Goal: Transaction & Acquisition: Subscribe to service/newsletter

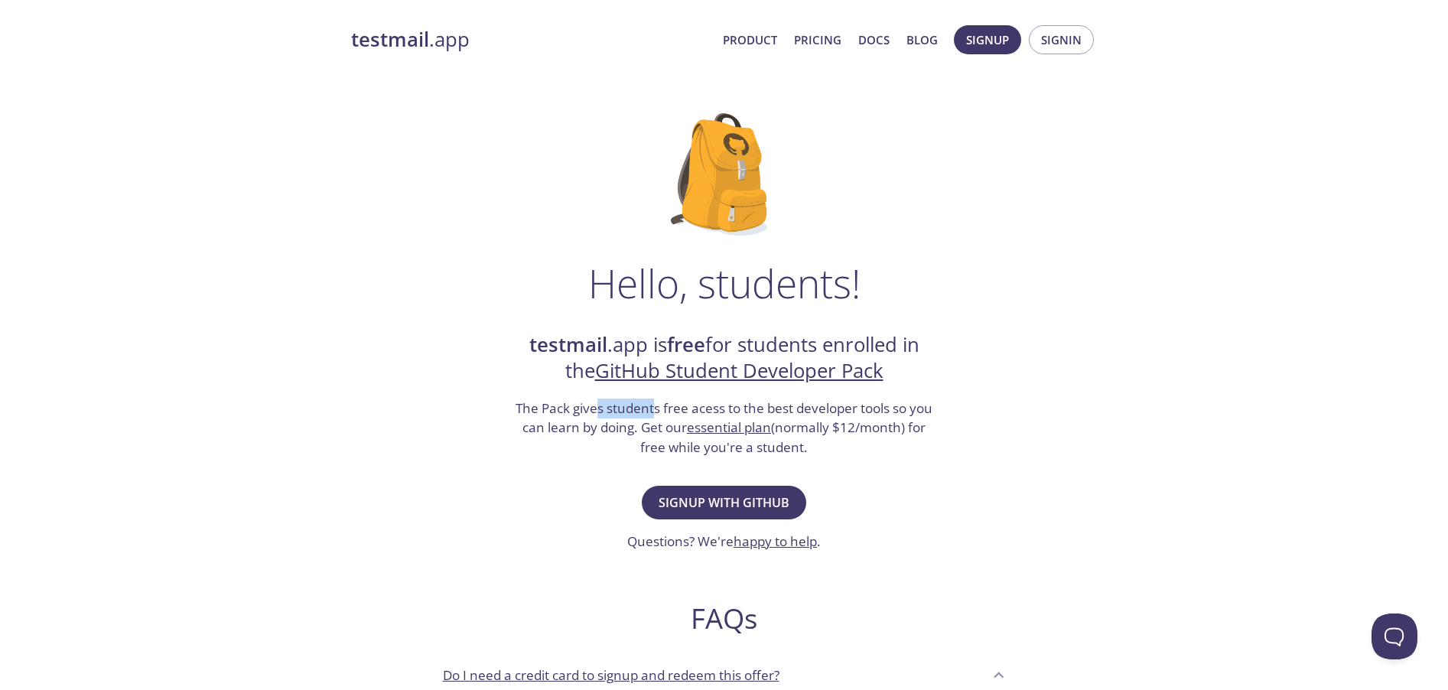
drag, startPoint x: 595, startPoint y: 405, endPoint x: 653, endPoint y: 405, distance: 58.1
click at [653, 405] on h3 "The Pack gives students free acess to the best developer tools so you can learn…" at bounding box center [724, 427] width 421 height 59
click at [587, 436] on h3 "The Pack gives students free acess to the best developer tools so you can learn…" at bounding box center [724, 427] width 421 height 59
drag, startPoint x: 797, startPoint y: 428, endPoint x: 893, endPoint y: 427, distance: 96.4
click at [893, 427] on h3 "The Pack gives students free acess to the best developer tools so you can learn…" at bounding box center [724, 427] width 421 height 59
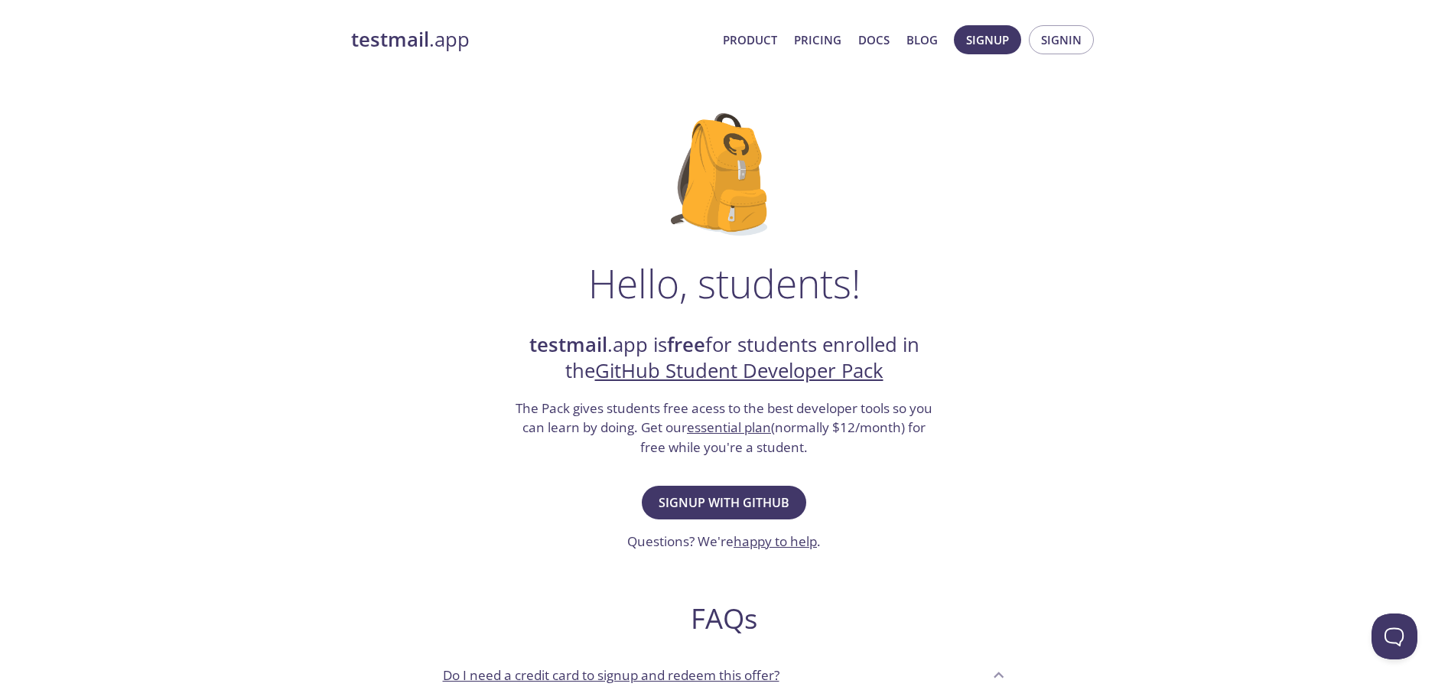
click at [834, 453] on h3 "The Pack gives students free acess to the best developer tools so you can learn…" at bounding box center [724, 427] width 421 height 59
click at [781, 511] on span "Signup with GitHub" at bounding box center [723, 502] width 131 height 21
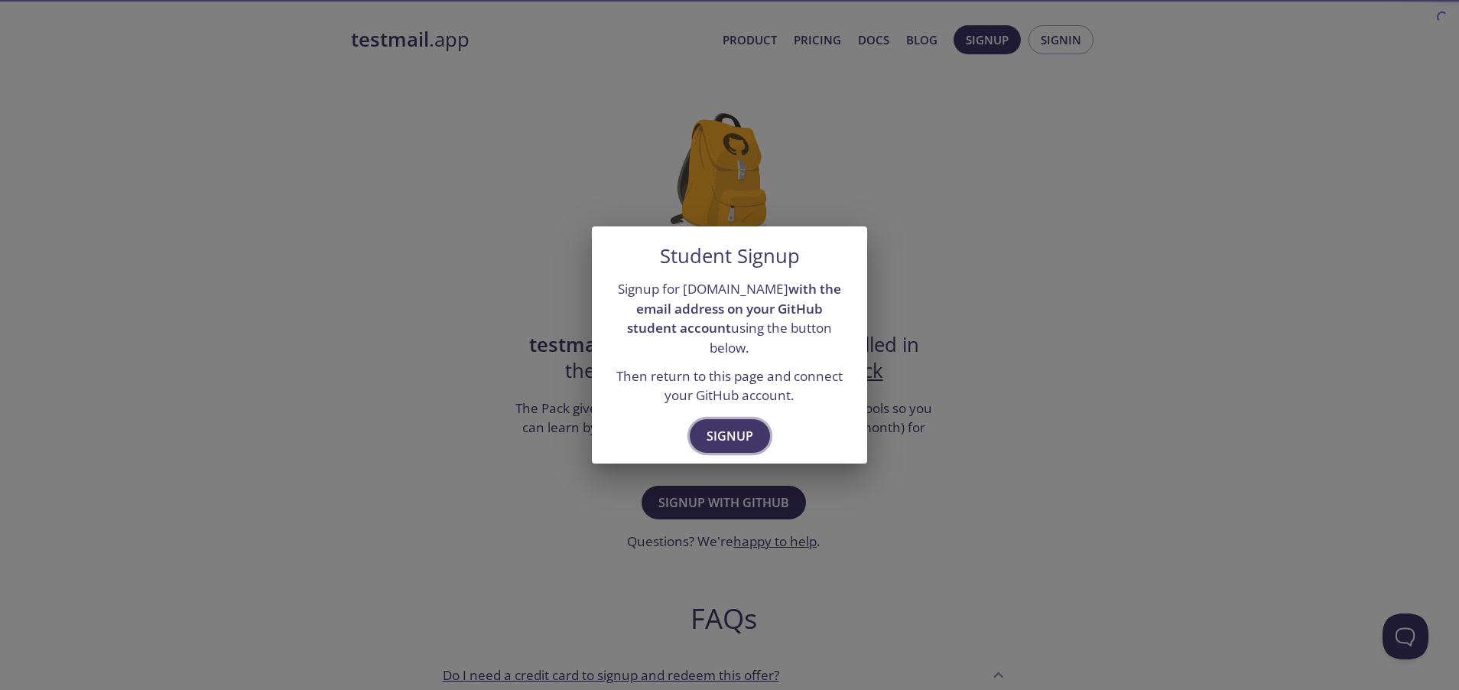
click at [743, 429] on span "Signup" at bounding box center [730, 435] width 47 height 21
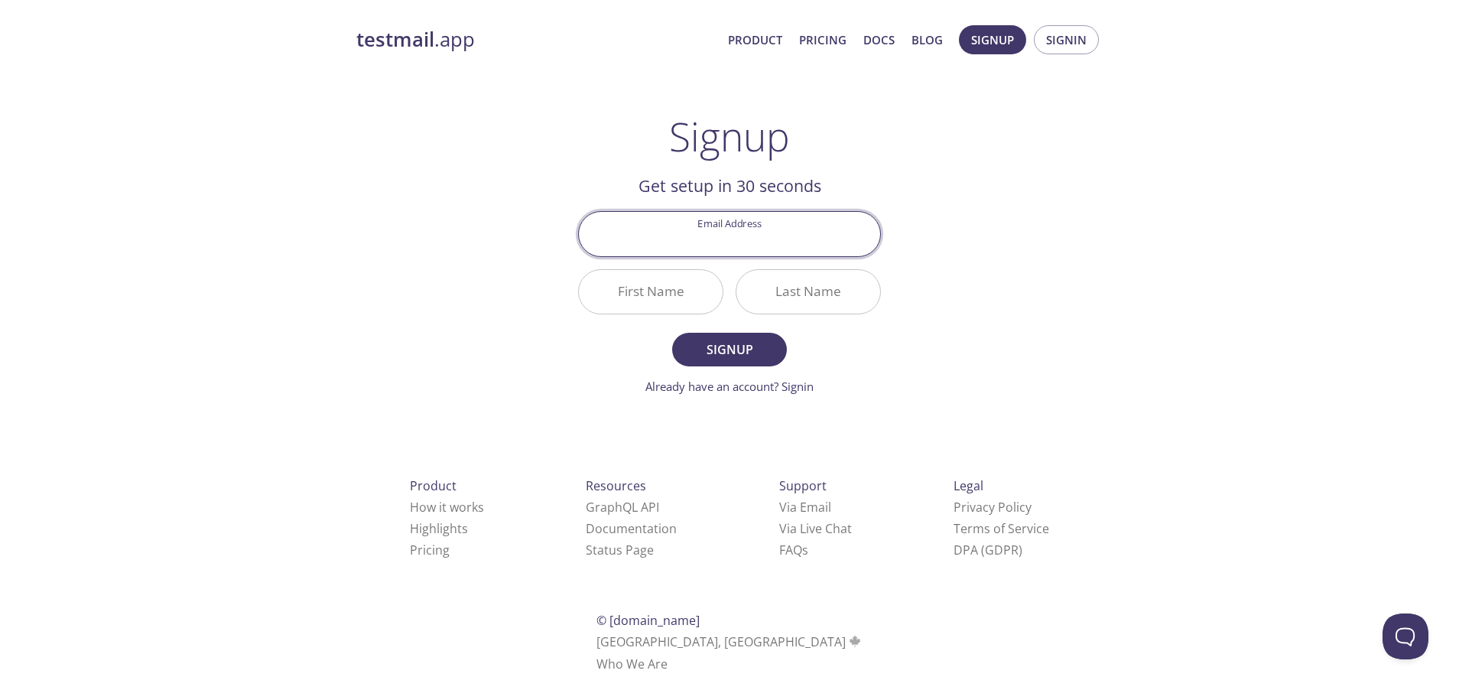
click at [770, 245] on input "Email Address" at bounding box center [729, 234] width 301 height 44
type input "[PERSON_NAME][EMAIL_ADDRESS][DOMAIN_NAME]"
click at [670, 306] on input "First Name" at bounding box center [651, 292] width 144 height 44
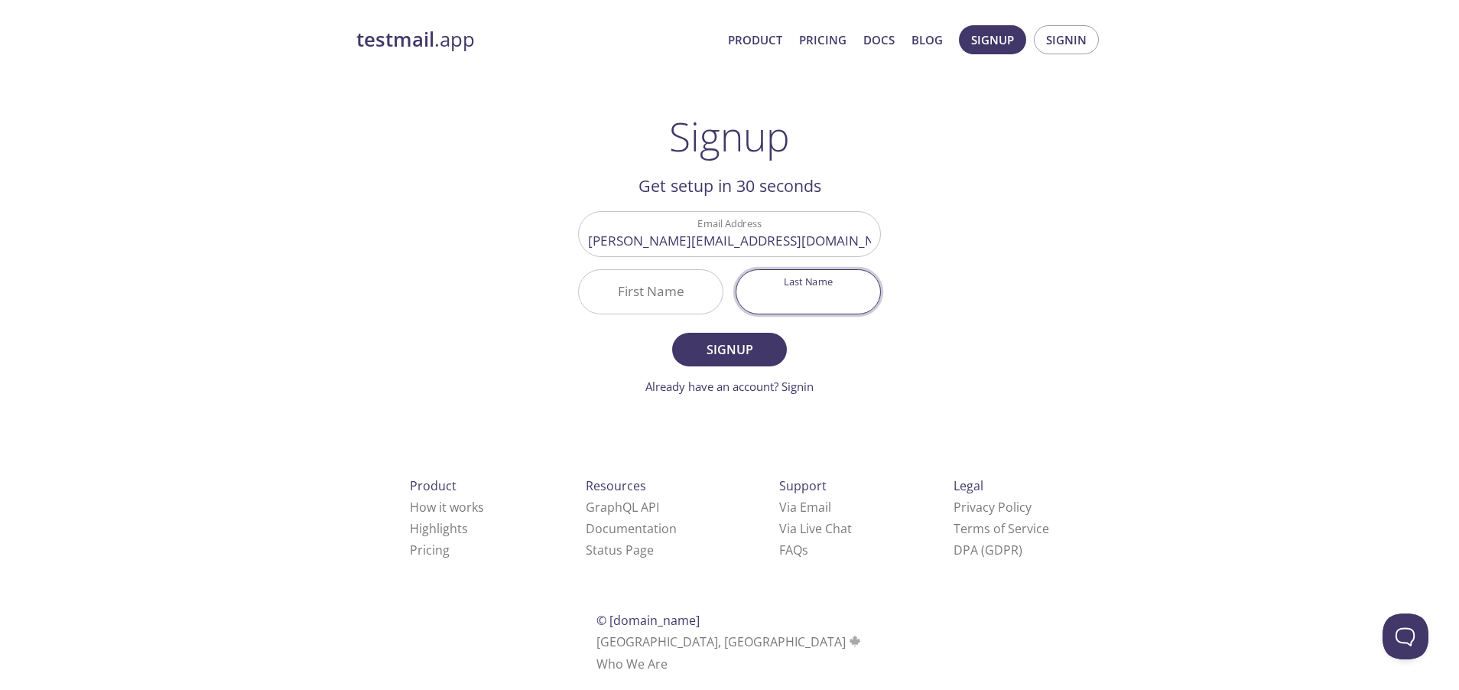
click at [763, 298] on input "Last Name" at bounding box center [808, 292] width 144 height 44
click at [686, 294] on input "First Name" at bounding box center [651, 292] width 144 height 44
type input "Akash"
type input "[PERSON_NAME]"
click at [760, 343] on span "Signup" at bounding box center [729, 349] width 81 height 21
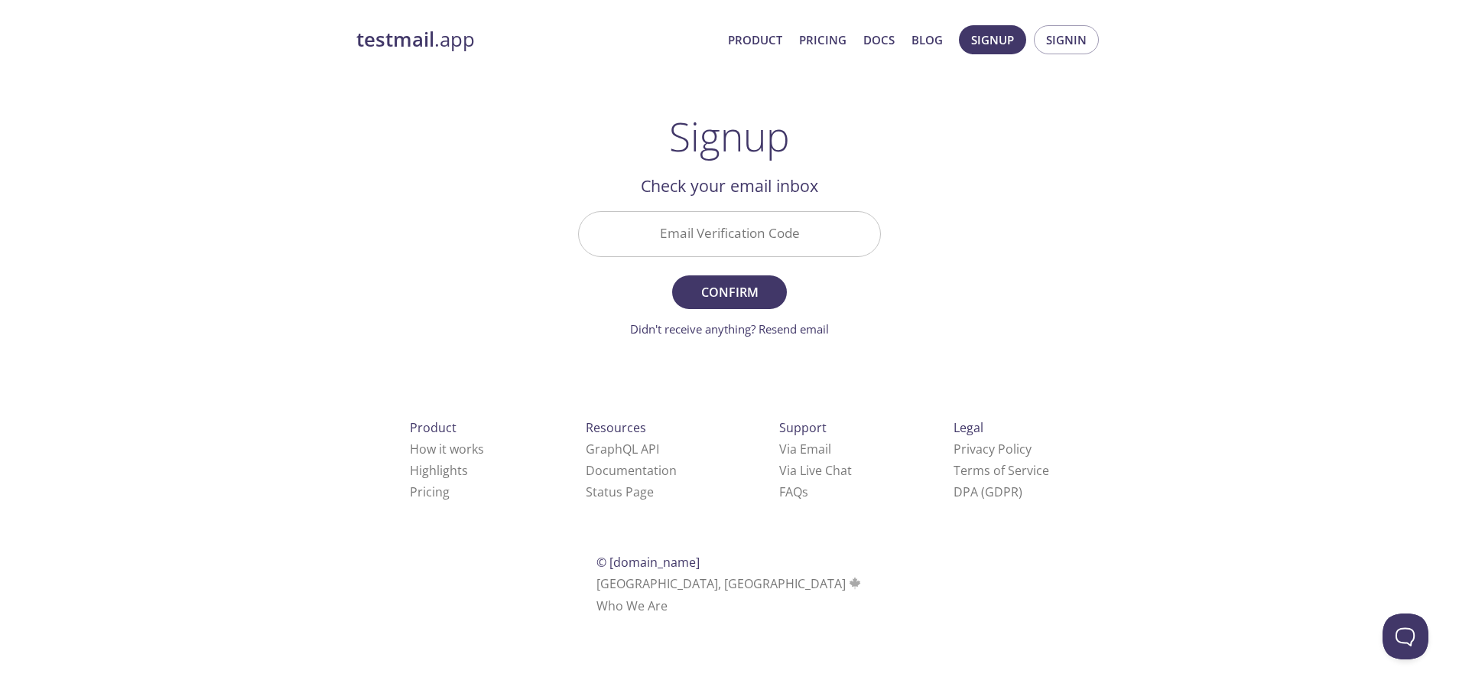
click at [754, 230] on input "Email Verification Code" at bounding box center [729, 234] width 301 height 44
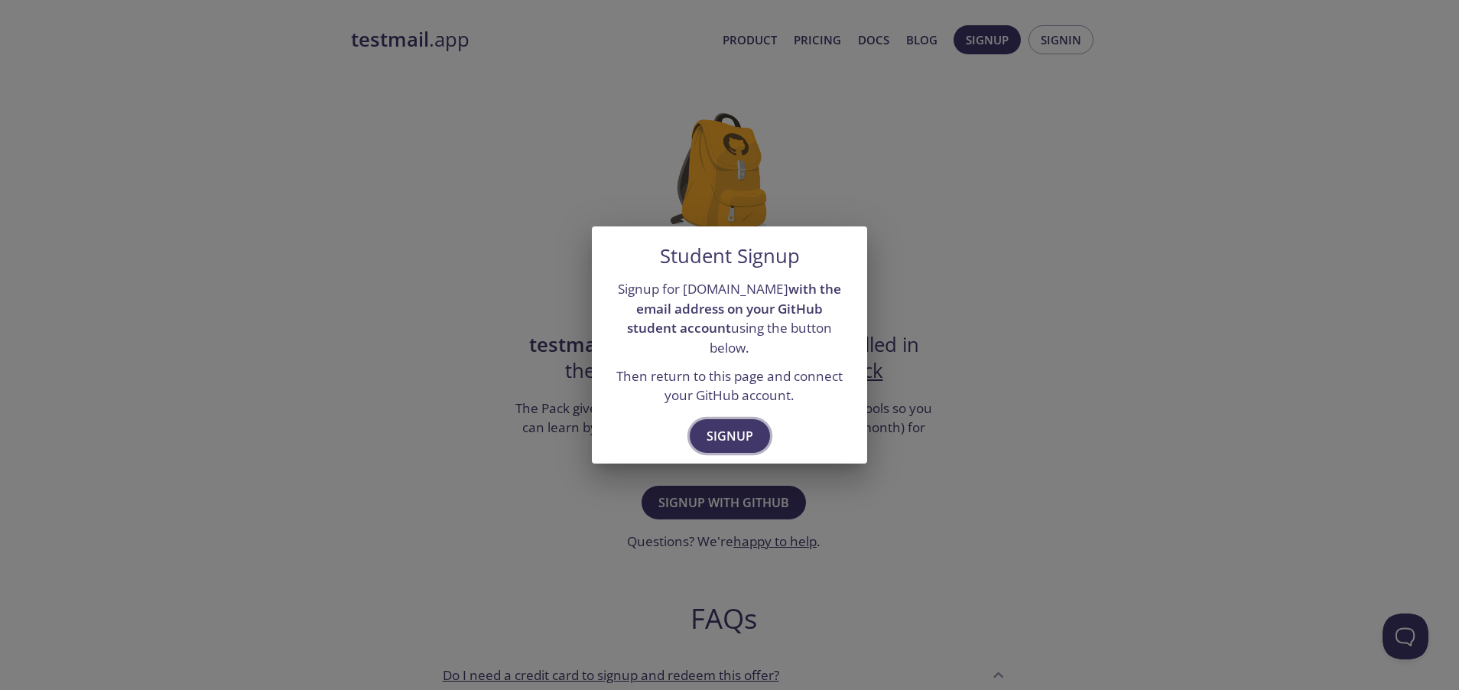
click at [742, 428] on span "Signup" at bounding box center [730, 435] width 47 height 21
click at [736, 425] on span "Signup" at bounding box center [730, 435] width 47 height 21
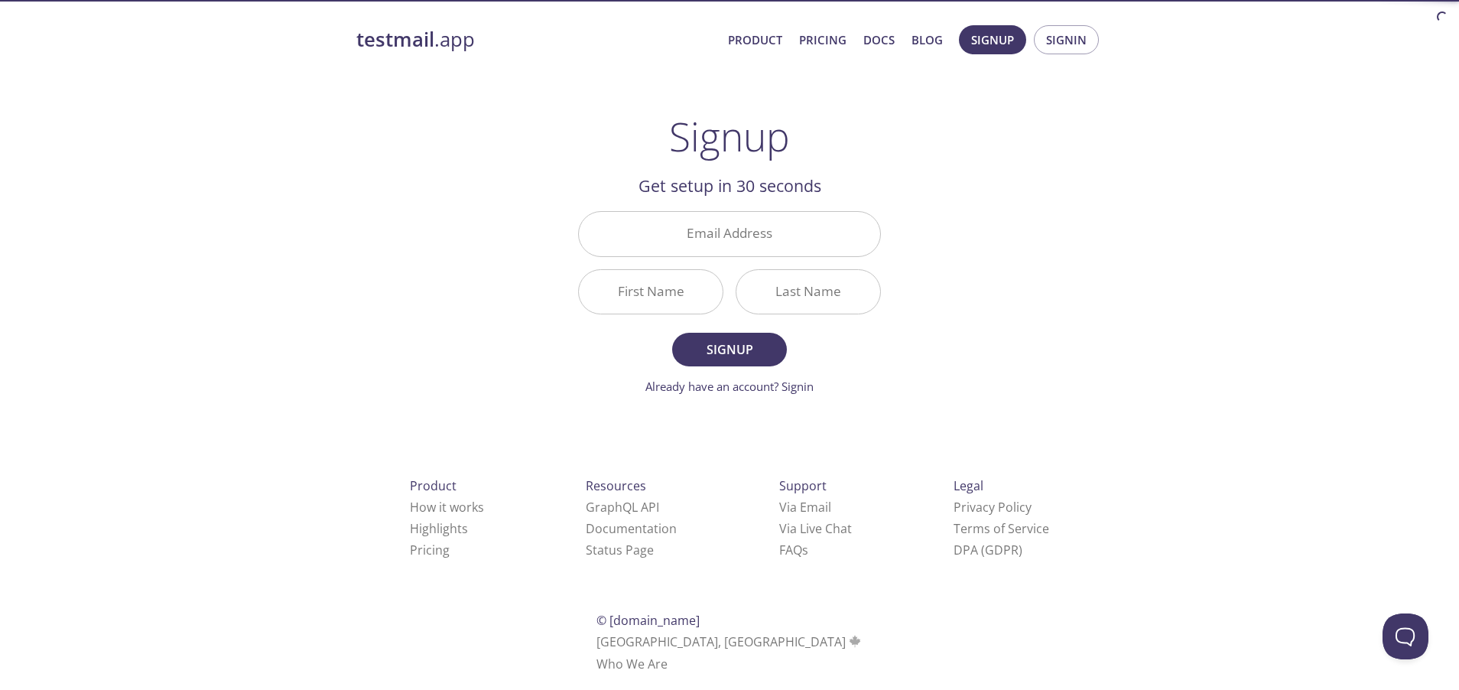
drag, startPoint x: 747, startPoint y: 197, endPoint x: 744, endPoint y: 233, distance: 36.8
click at [747, 198] on h2 "Get setup in 30 seconds" at bounding box center [729, 186] width 303 height 26
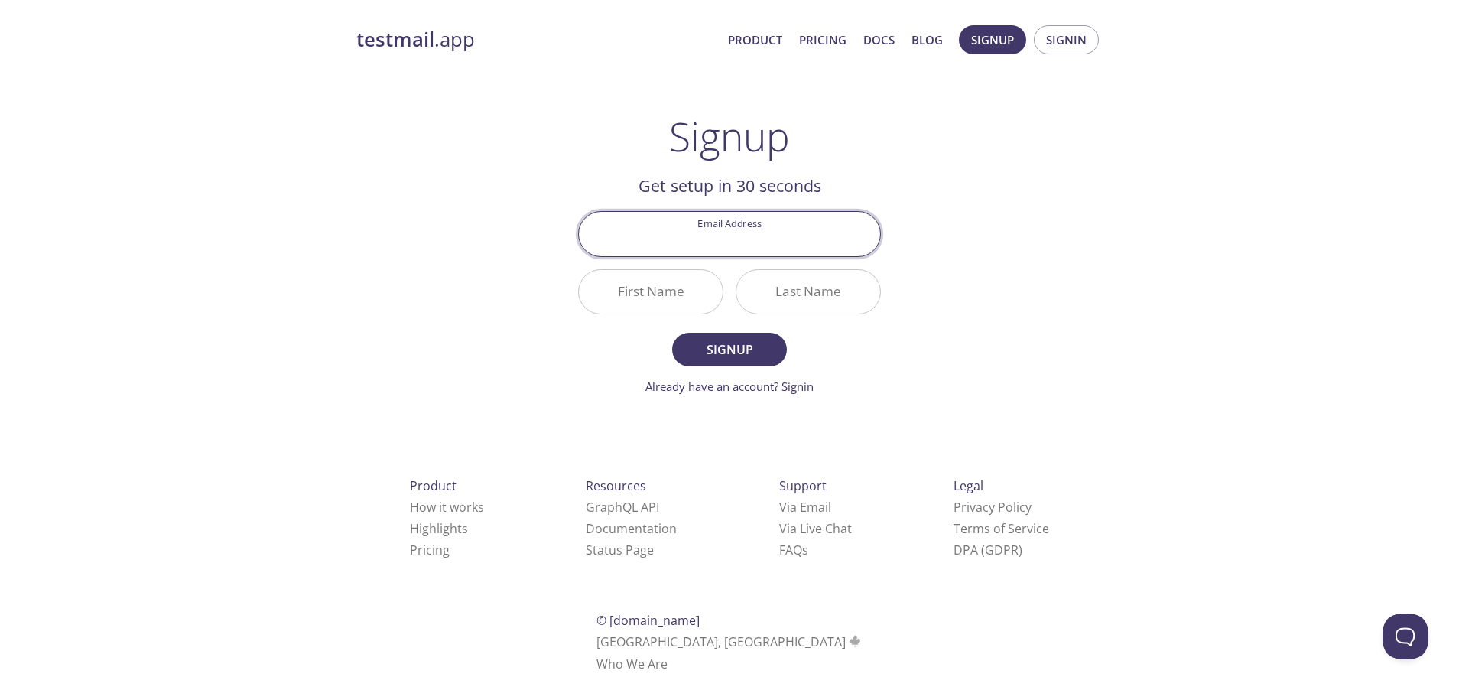
click at [744, 233] on input "Email Address" at bounding box center [729, 234] width 301 height 44
type input "[PERSON_NAME][EMAIL_ADDRESS][DOMAIN_NAME]"
click at [675, 303] on input "First Name" at bounding box center [651, 292] width 144 height 44
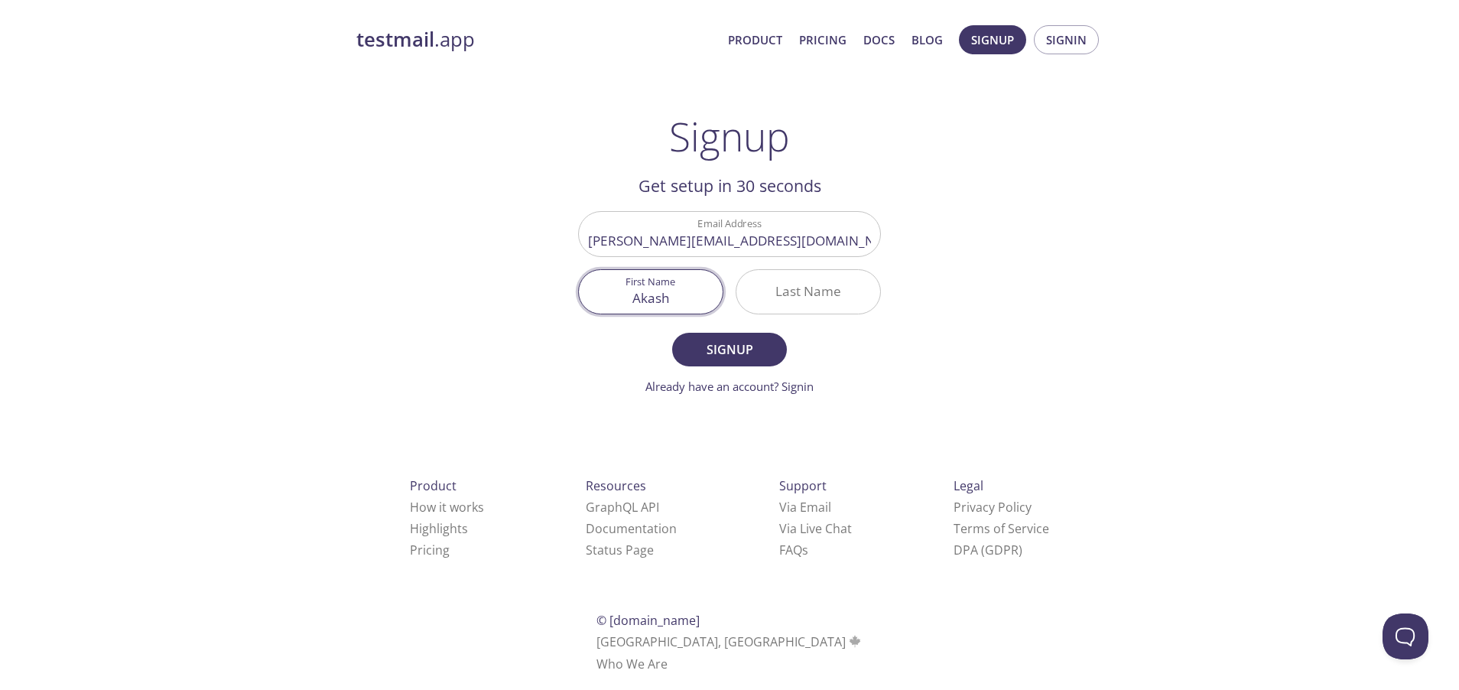
type input "Akash"
type input "[PERSON_NAME]"
click at [722, 342] on span "Signup" at bounding box center [729, 349] width 81 height 21
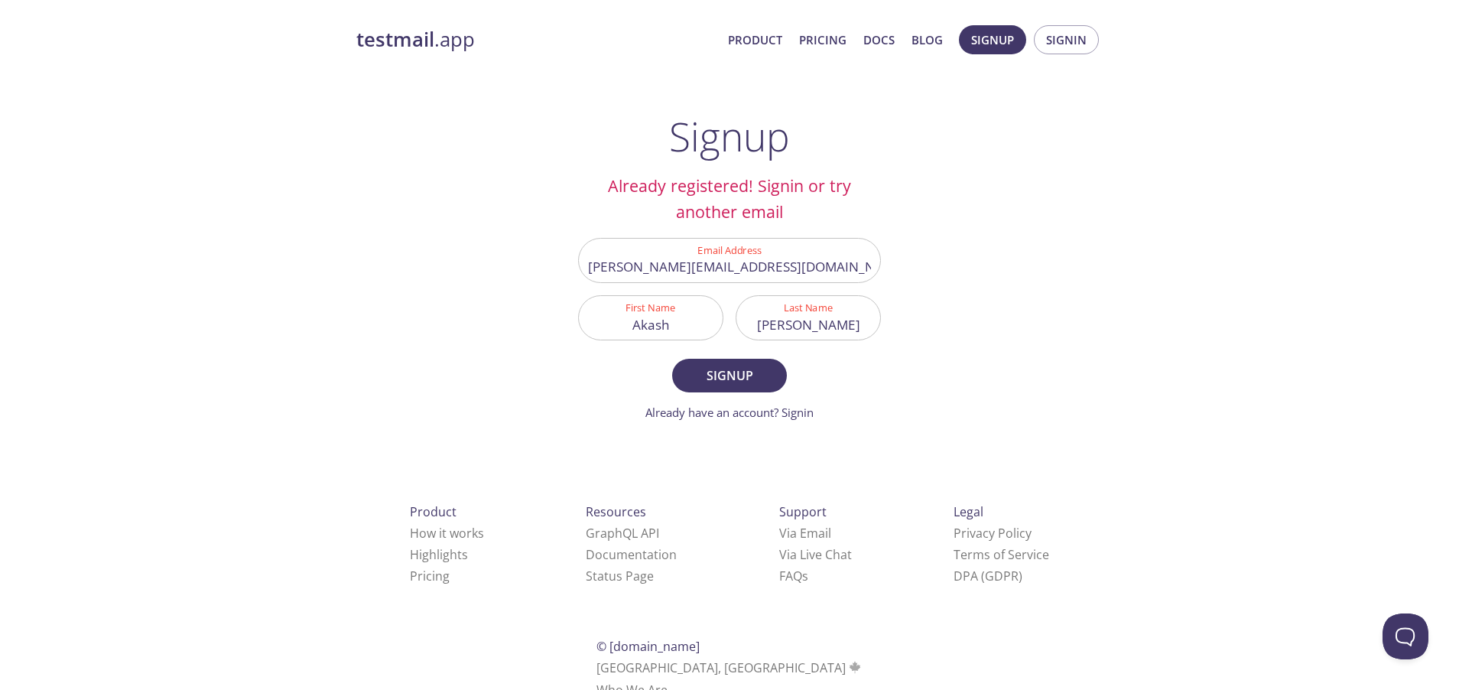
click at [723, 220] on h2 "Already registered! Signin or try another email" at bounding box center [729, 199] width 303 height 53
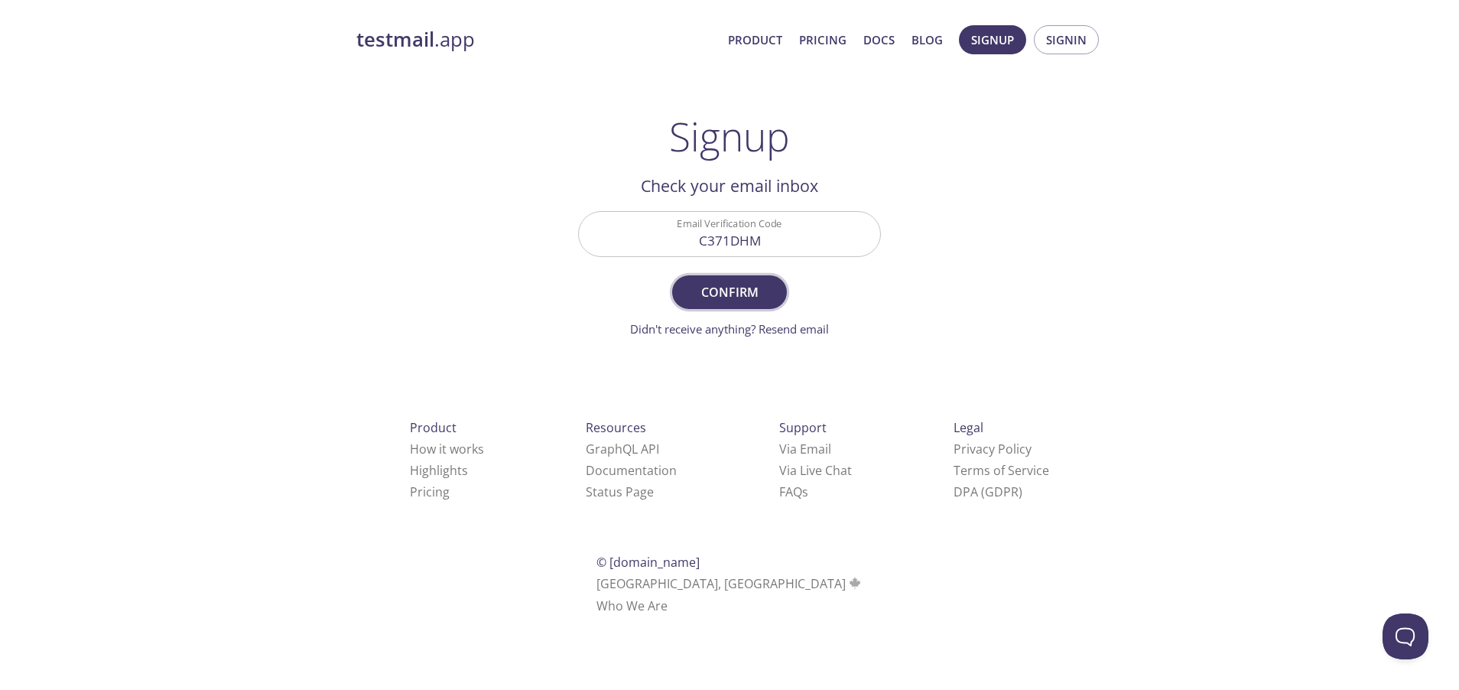
click at [716, 278] on button "Confirm" at bounding box center [729, 292] width 115 height 34
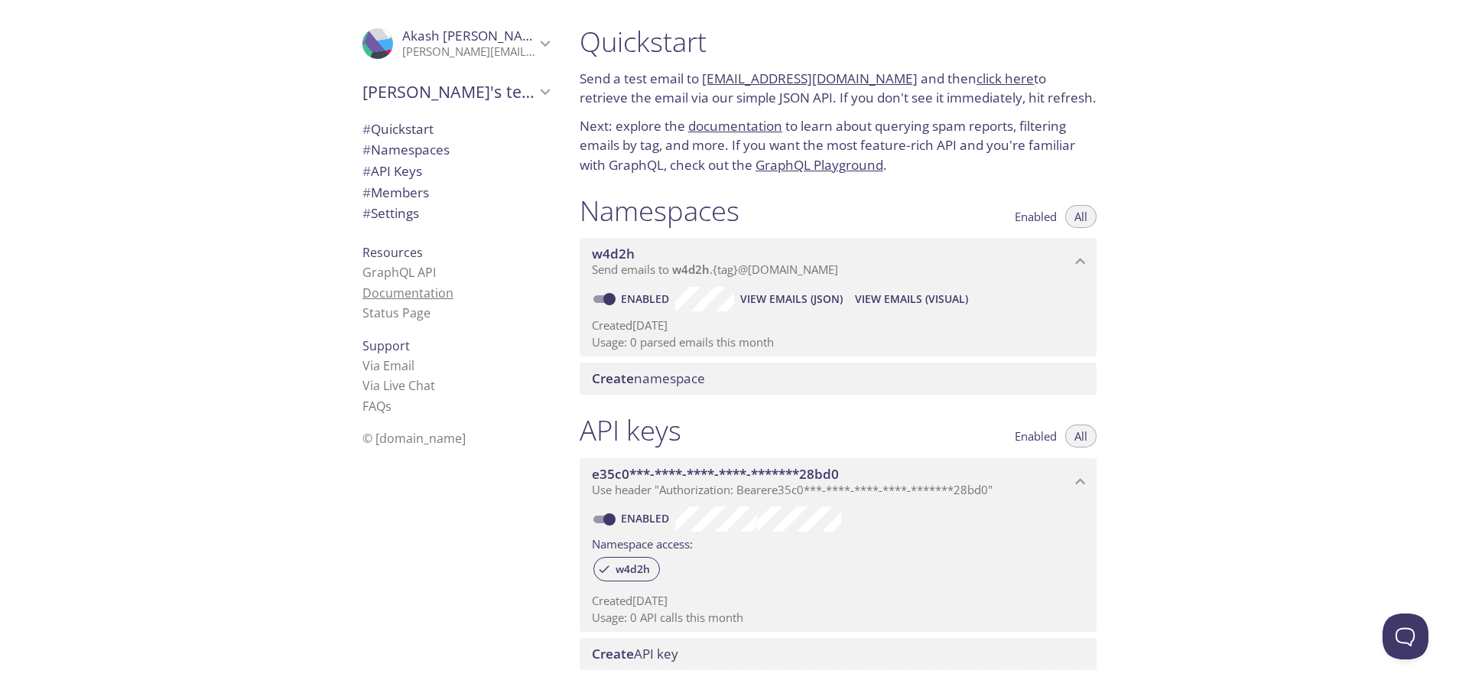
click at [410, 298] on link "Documentation" at bounding box center [408, 293] width 91 height 17
click at [1004, 79] on link "click here" at bounding box center [1005, 79] width 57 height 18
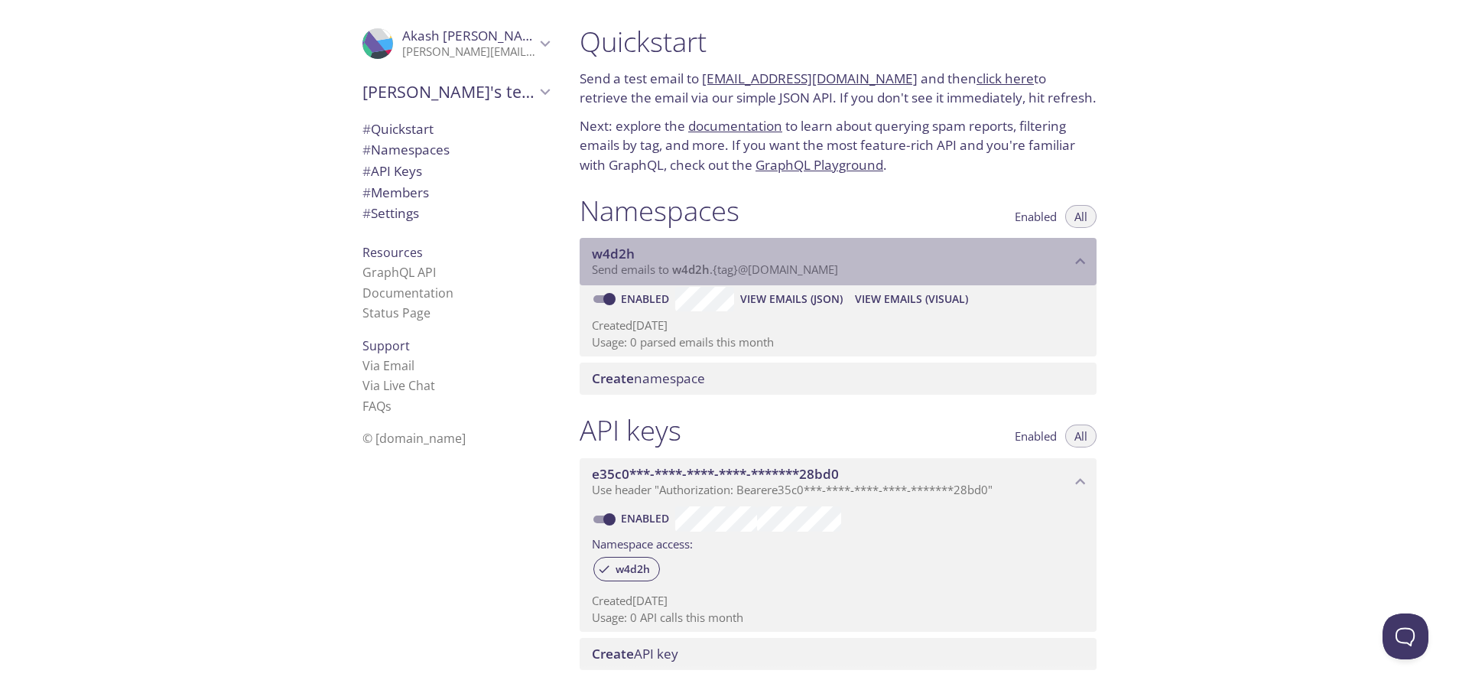
click at [1067, 267] on p "Send emails to w4d2h . {tag} @inbox.testmail.app" at bounding box center [831, 269] width 479 height 15
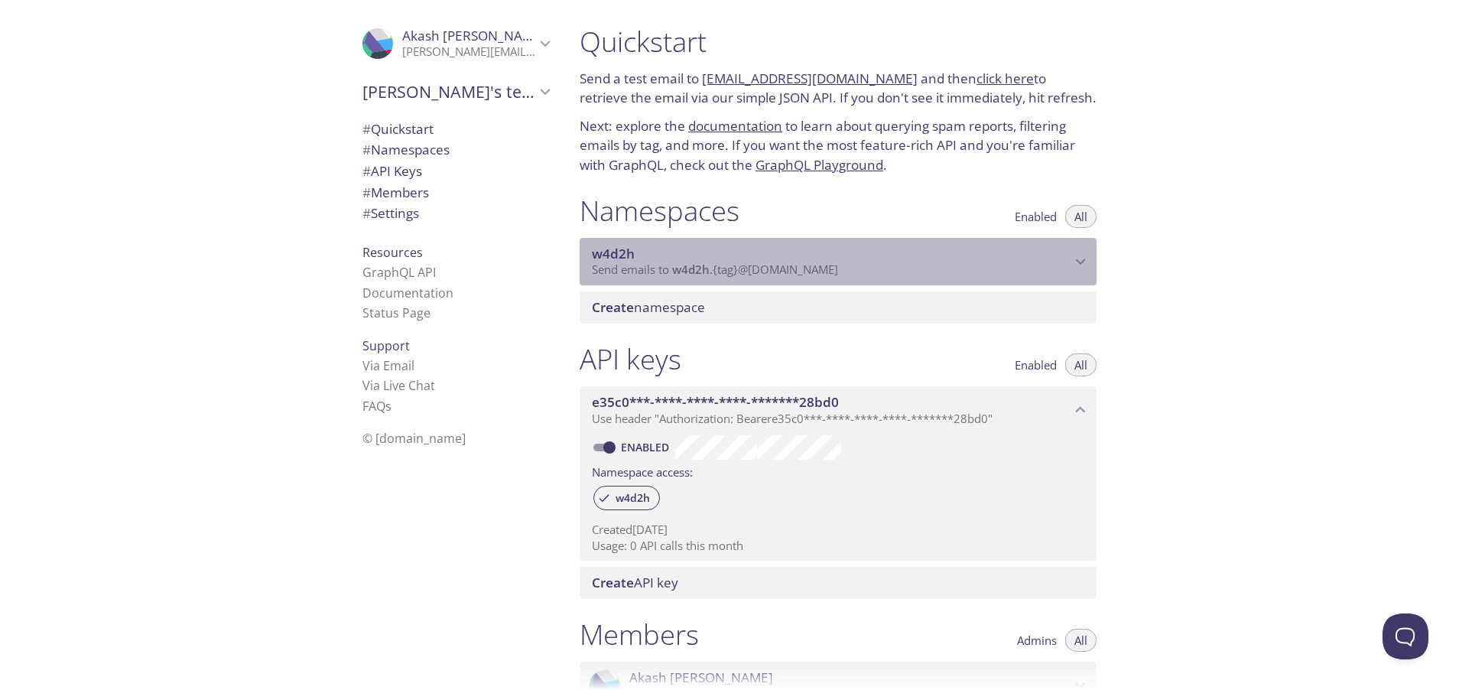
click at [1067, 267] on p "Send emails to w4d2h . {tag} @inbox.testmail.app" at bounding box center [831, 269] width 479 height 15
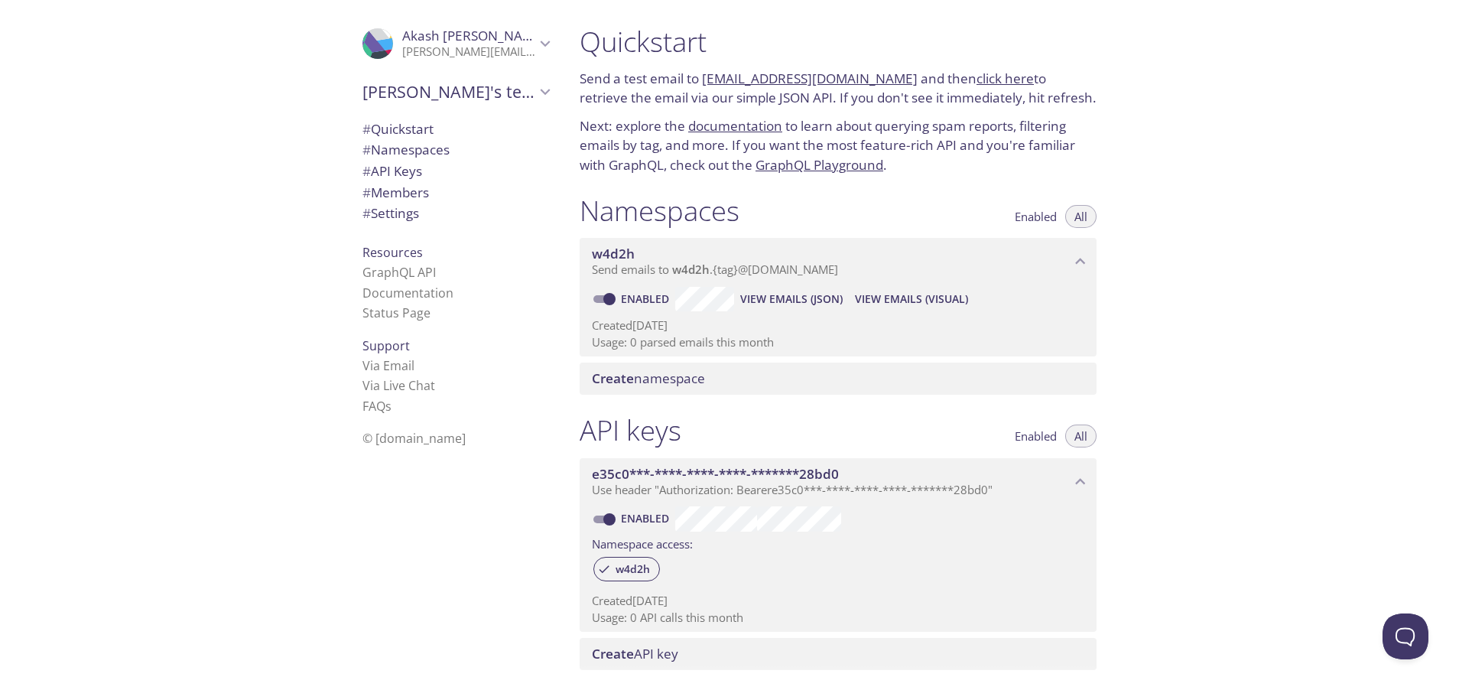
click at [937, 394] on div "Create namespace" at bounding box center [838, 379] width 517 height 32
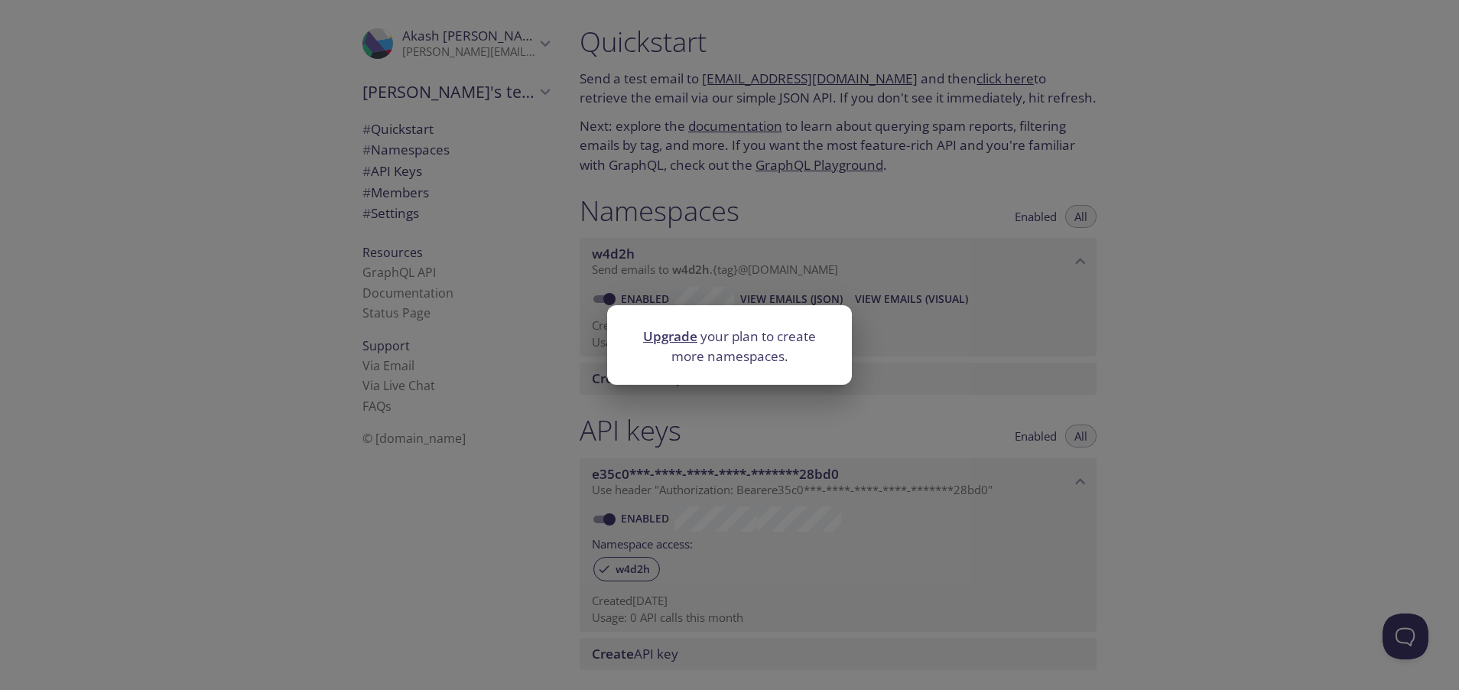
click at [868, 344] on div "Upgrade your plan to create more namespaces." at bounding box center [729, 345] width 1459 height 690
